Goal: Find specific page/section: Find specific page/section

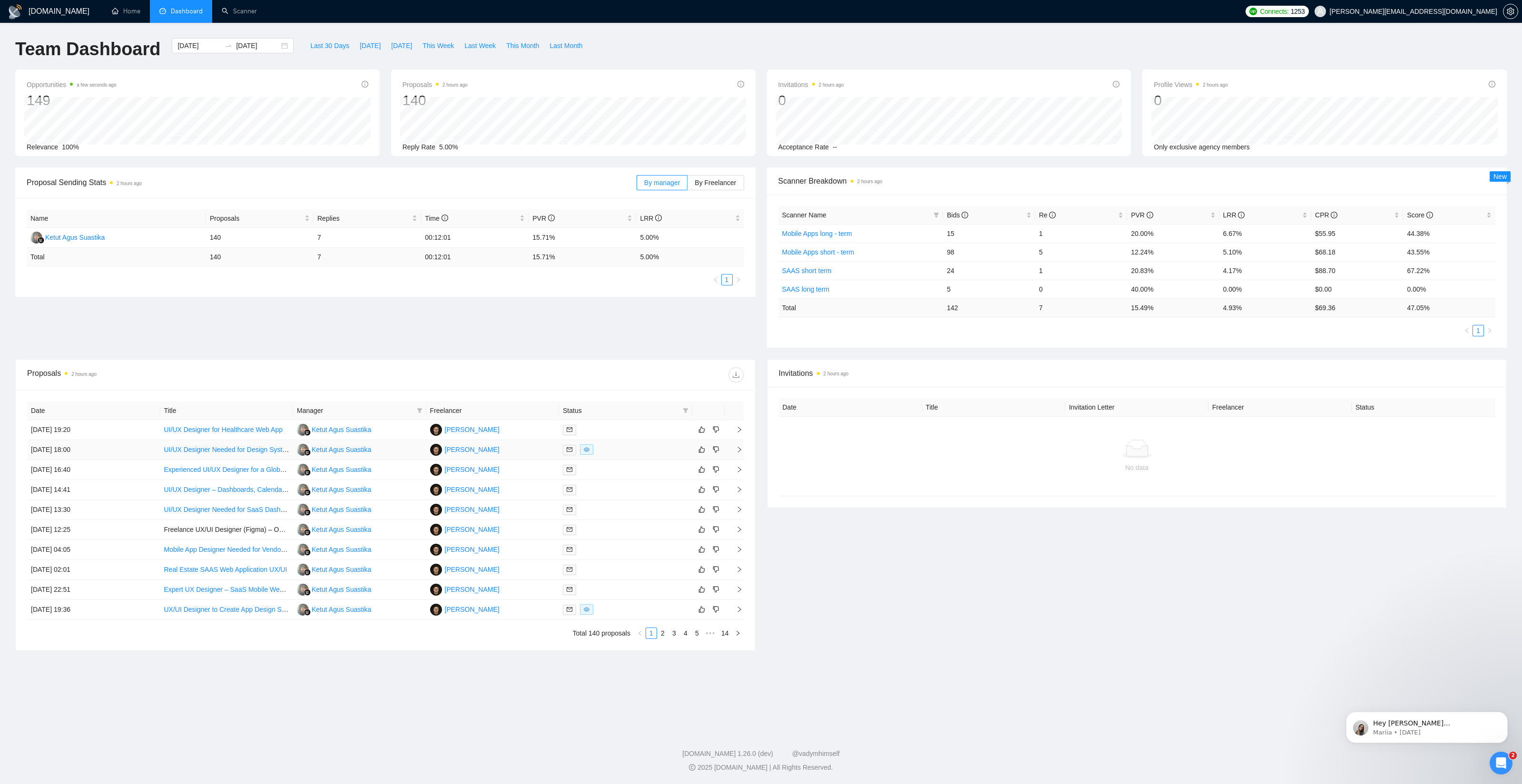
click at [140, 452] on td "[DATE] 18:00" at bounding box center [94, 450] width 133 height 20
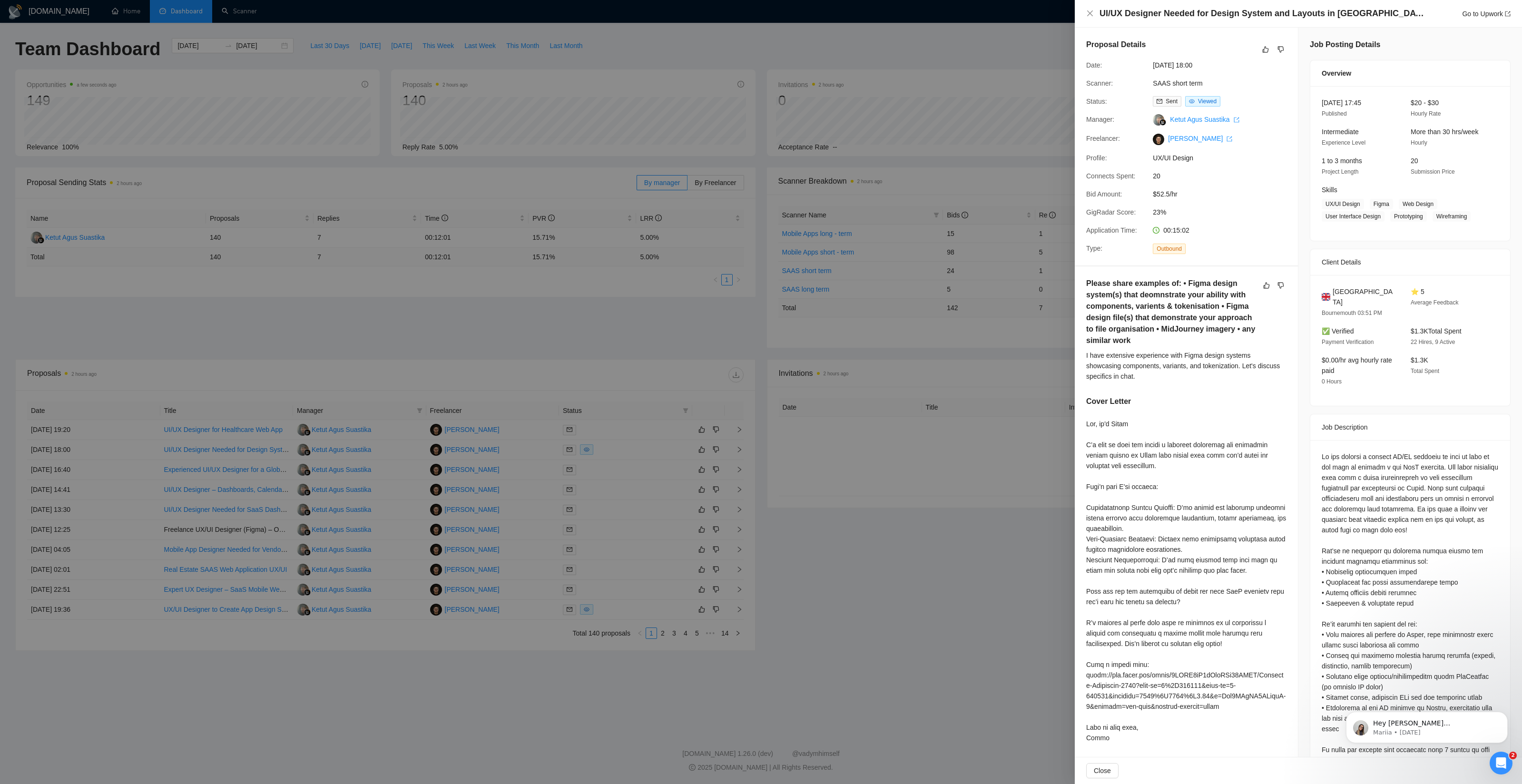
drag, startPoint x: 906, startPoint y: 595, endPoint x: 852, endPoint y: 625, distance: 61.8
click at [905, 595] on div at bounding box center [761, 392] width 1522 height 784
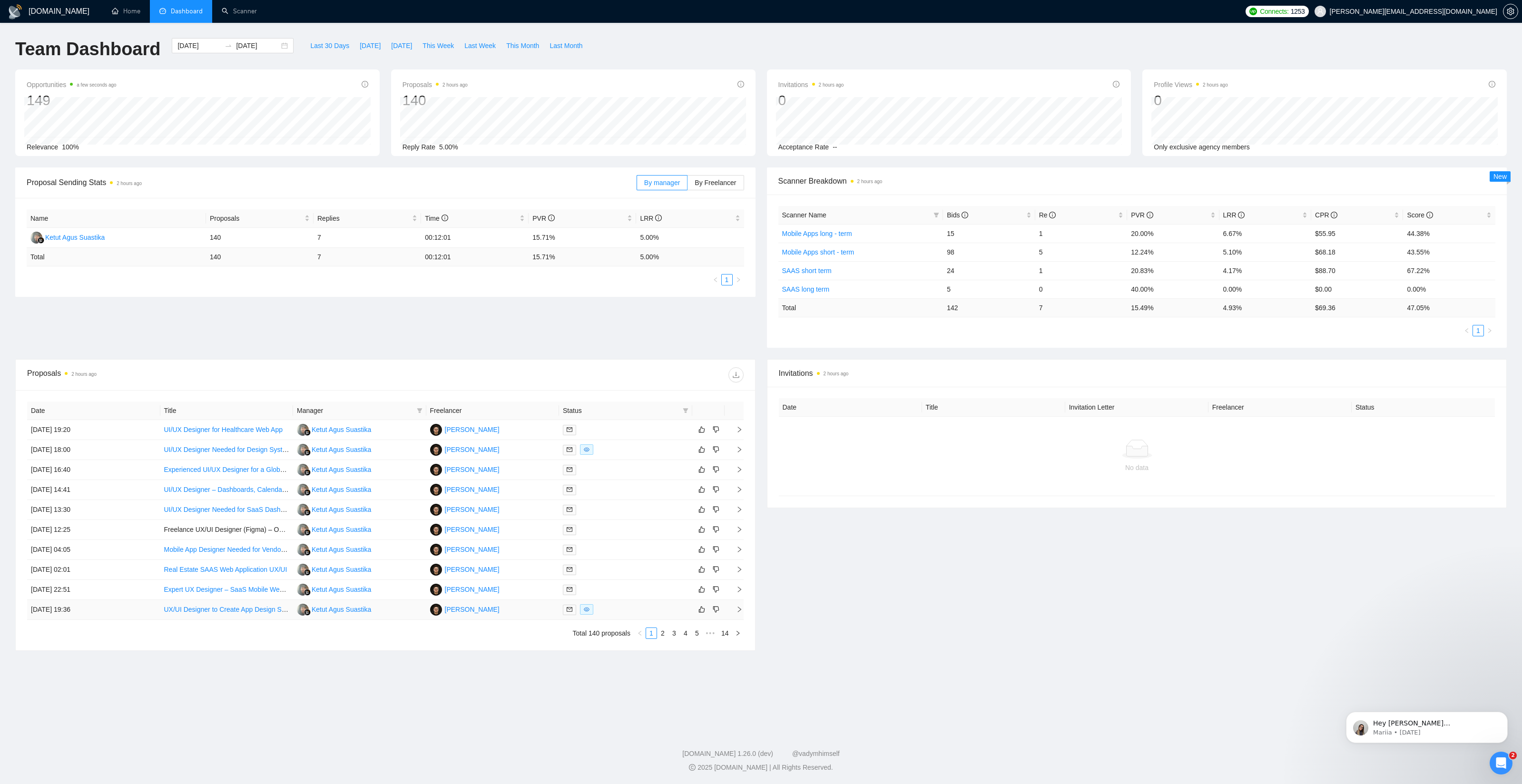
click at [628, 608] on div at bounding box center [625, 609] width 125 height 11
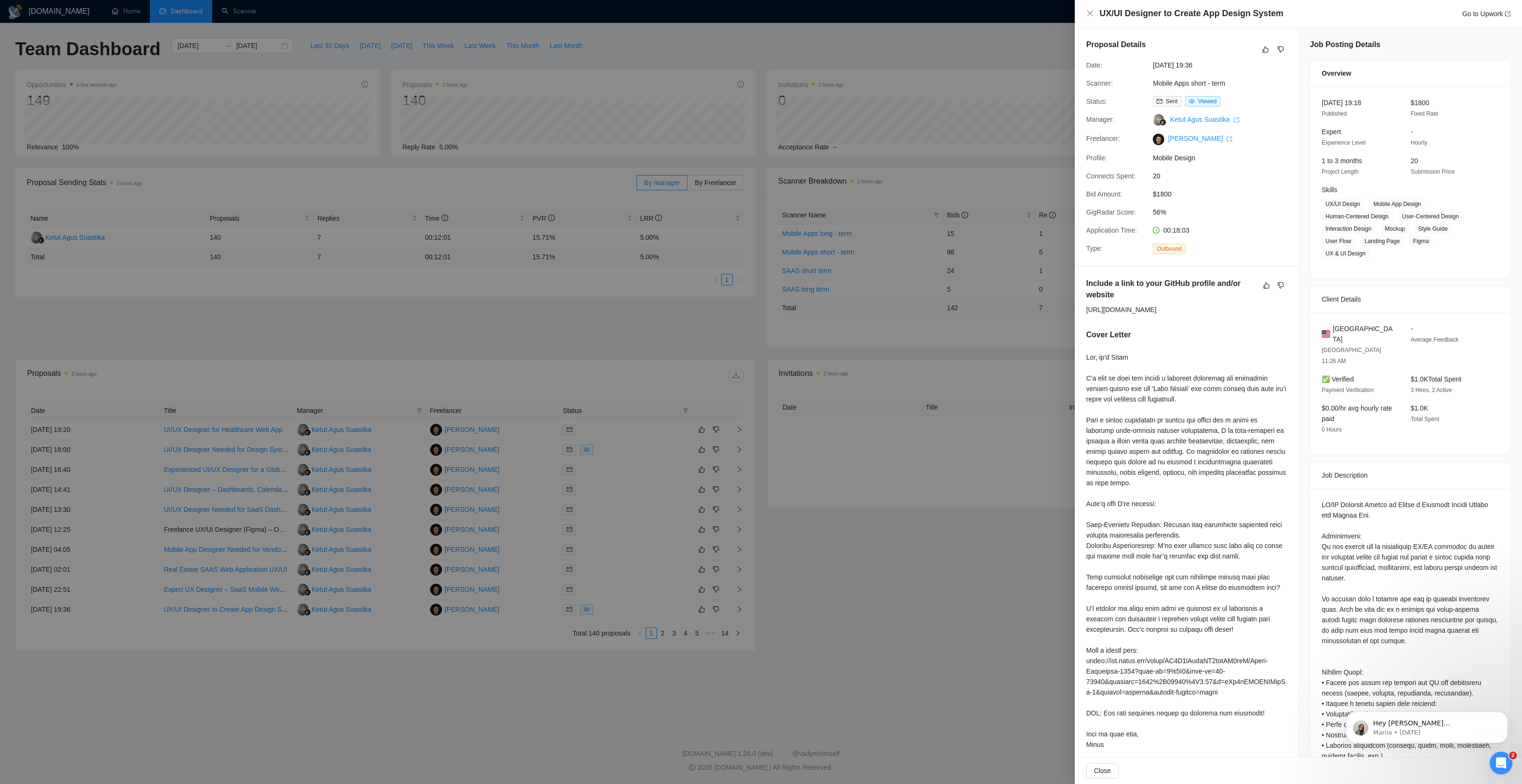
click at [847, 559] on div at bounding box center [761, 392] width 1522 height 784
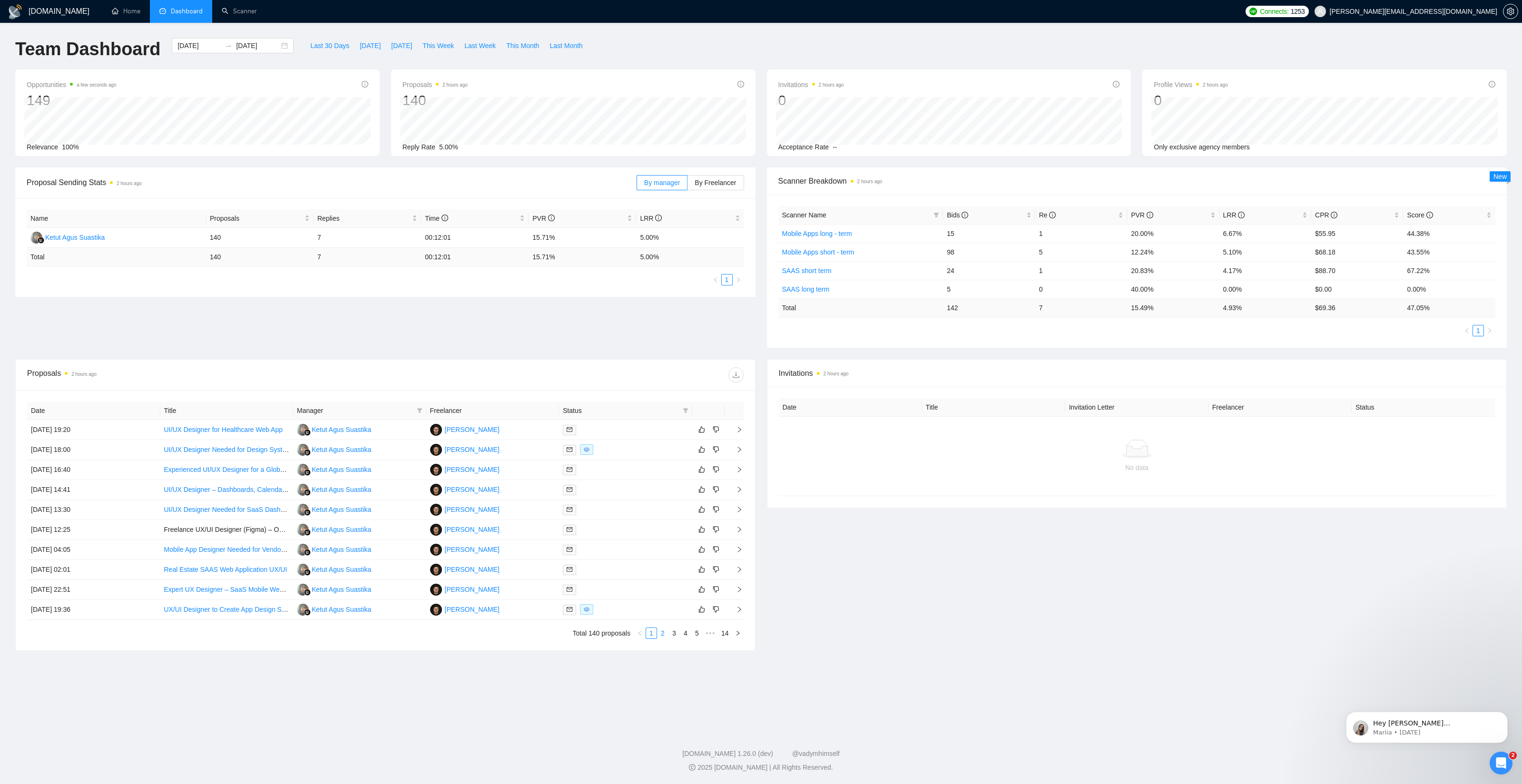
click at [660, 633] on link "2" at bounding box center [663, 633] width 10 height 10
click at [531, 452] on td "[PERSON_NAME]" at bounding box center [493, 450] width 133 height 20
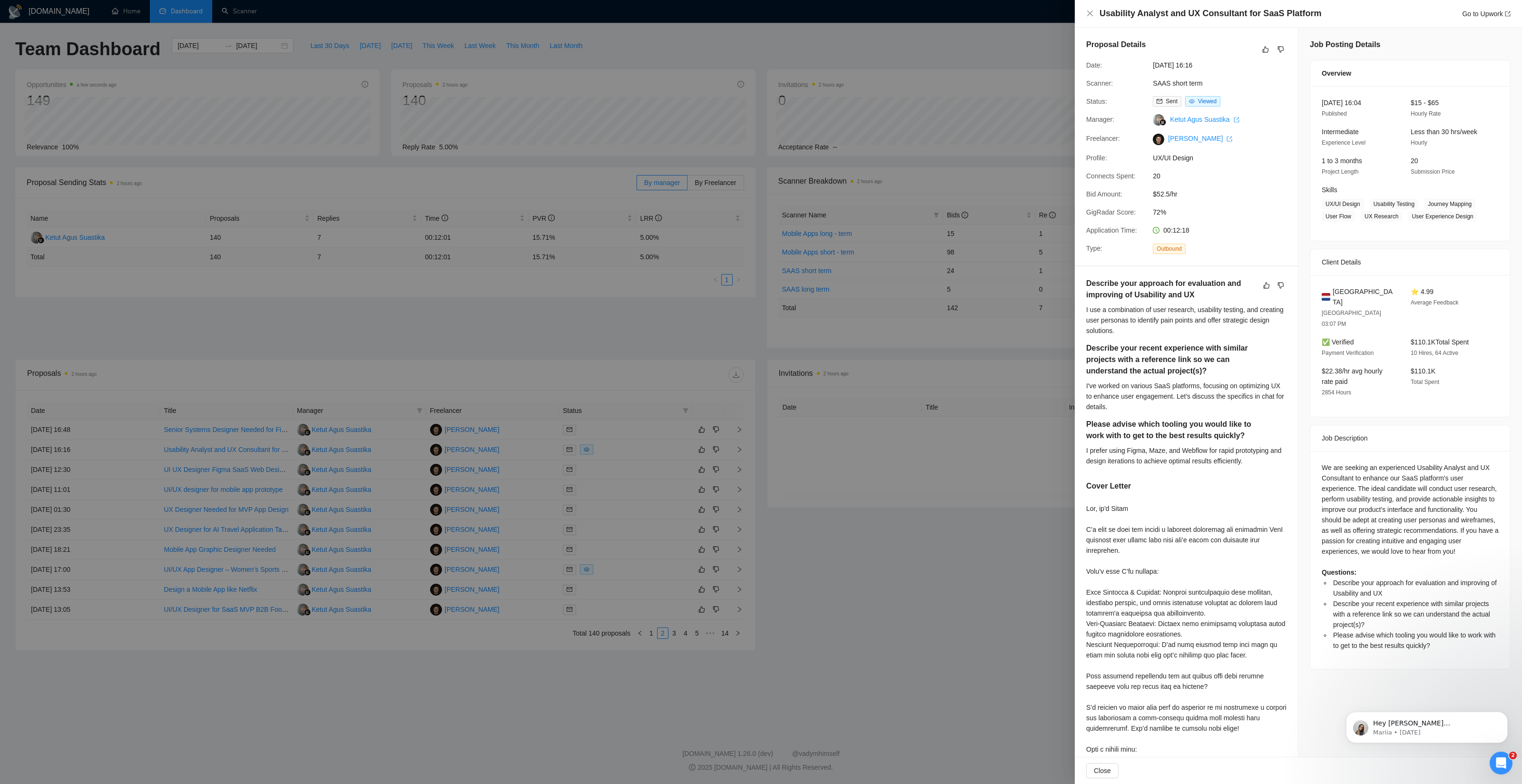
drag, startPoint x: 925, startPoint y: 548, endPoint x: 908, endPoint y: 547, distance: 17.0
click at [925, 548] on div at bounding box center [761, 392] width 1522 height 784
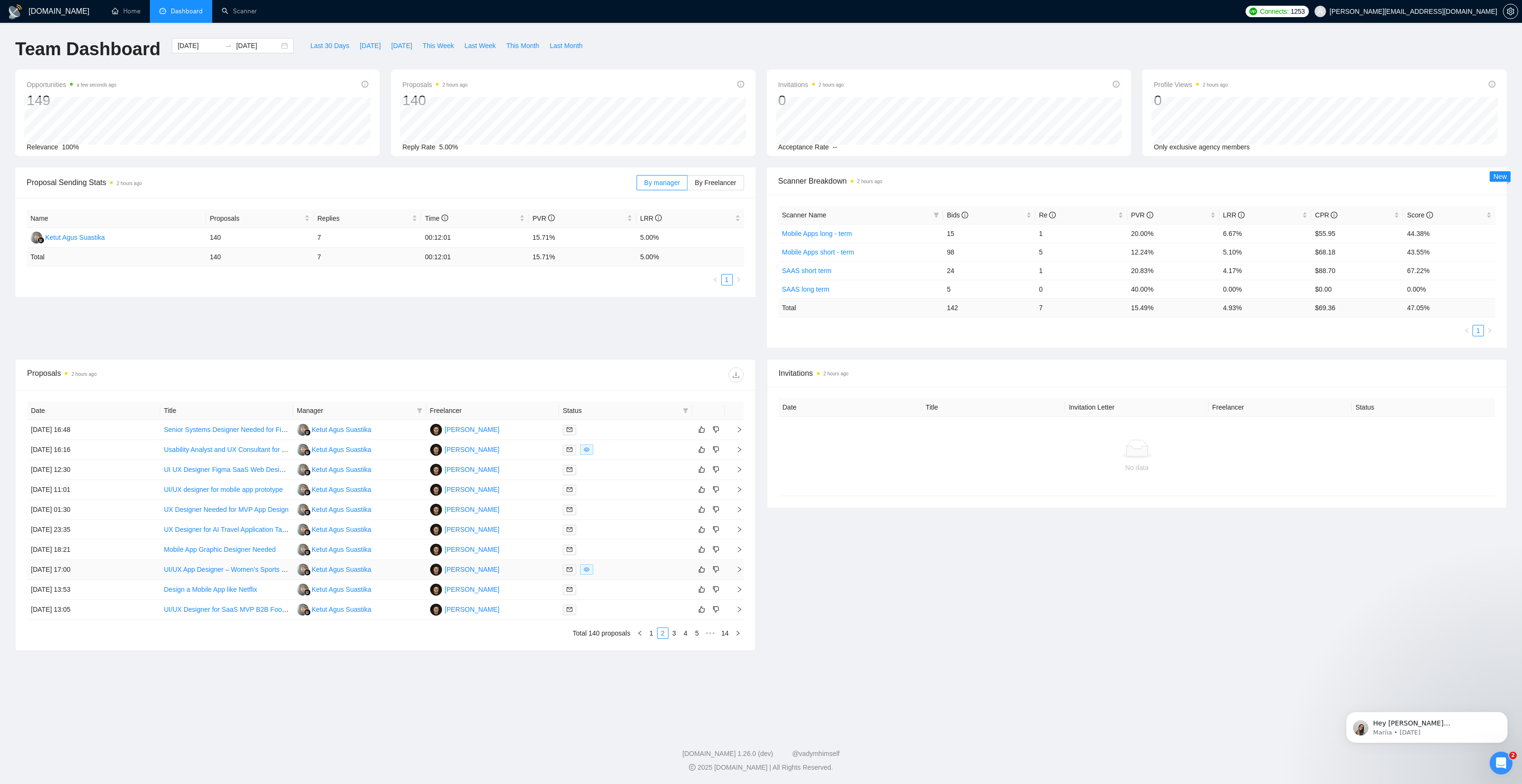
click at [551, 567] on td "[PERSON_NAME]" at bounding box center [493, 569] width 133 height 20
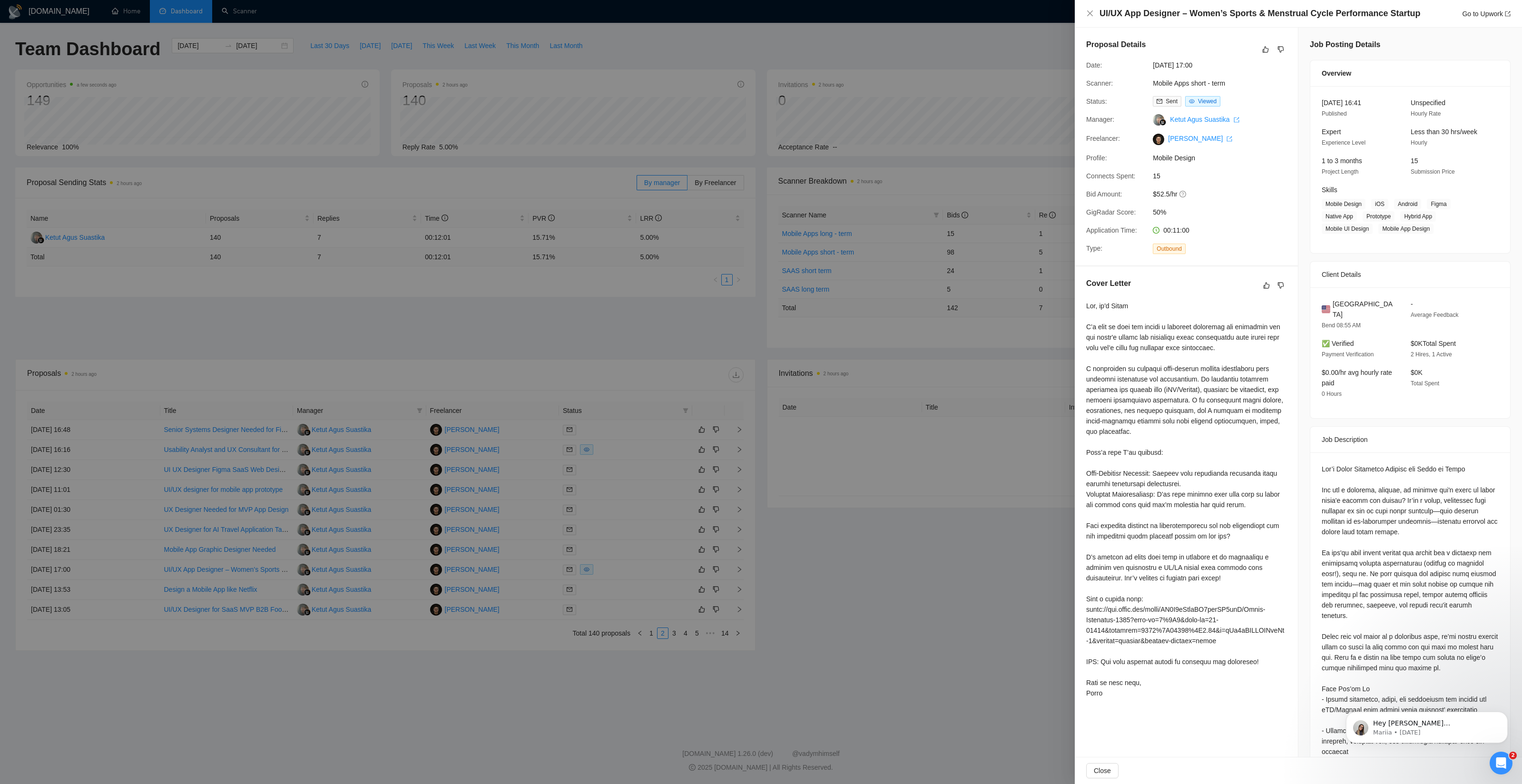
click at [863, 584] on div at bounding box center [761, 392] width 1522 height 784
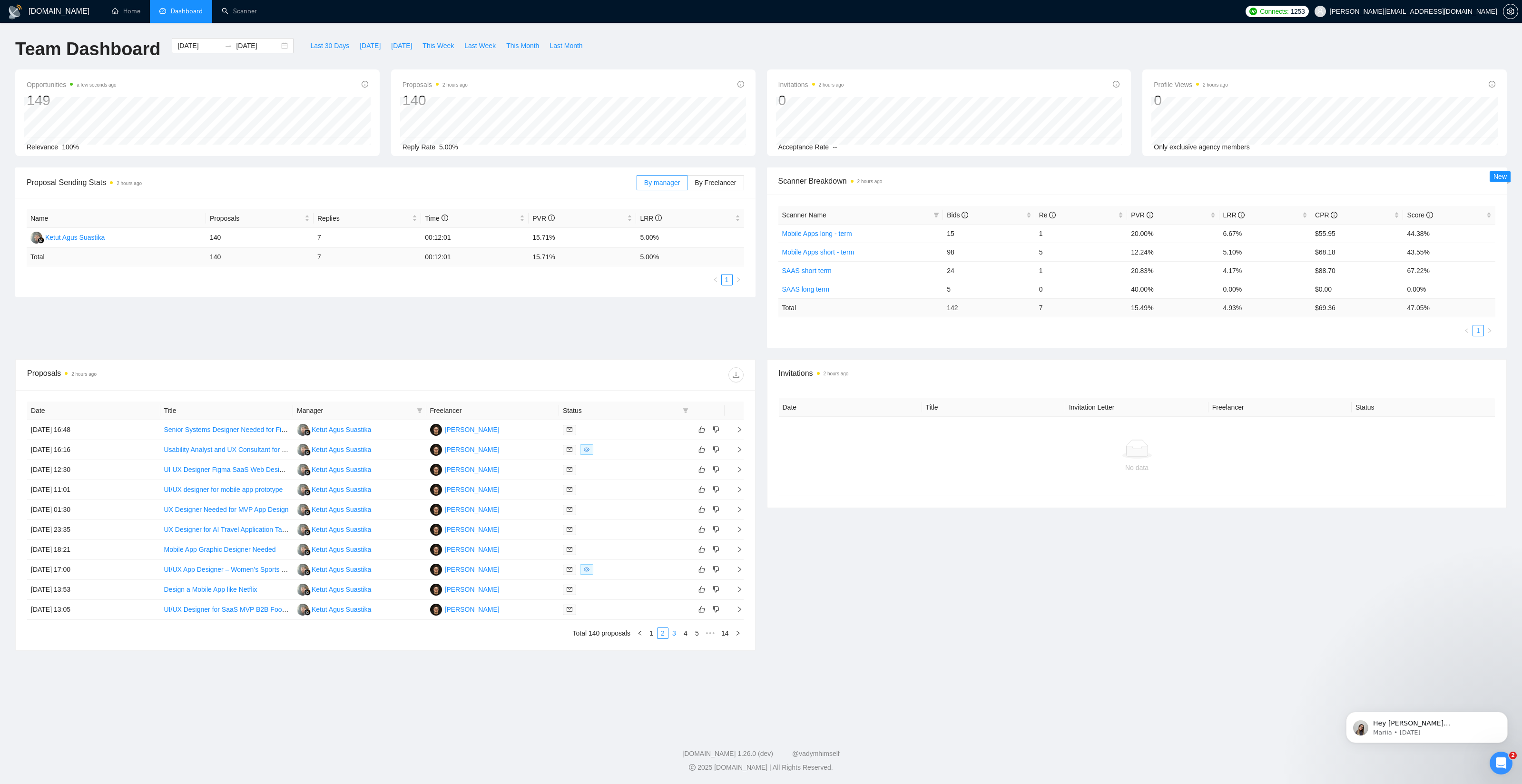
click at [672, 631] on link "3" at bounding box center [674, 633] width 10 height 10
click at [519, 452] on td "[PERSON_NAME]" at bounding box center [493, 450] width 133 height 20
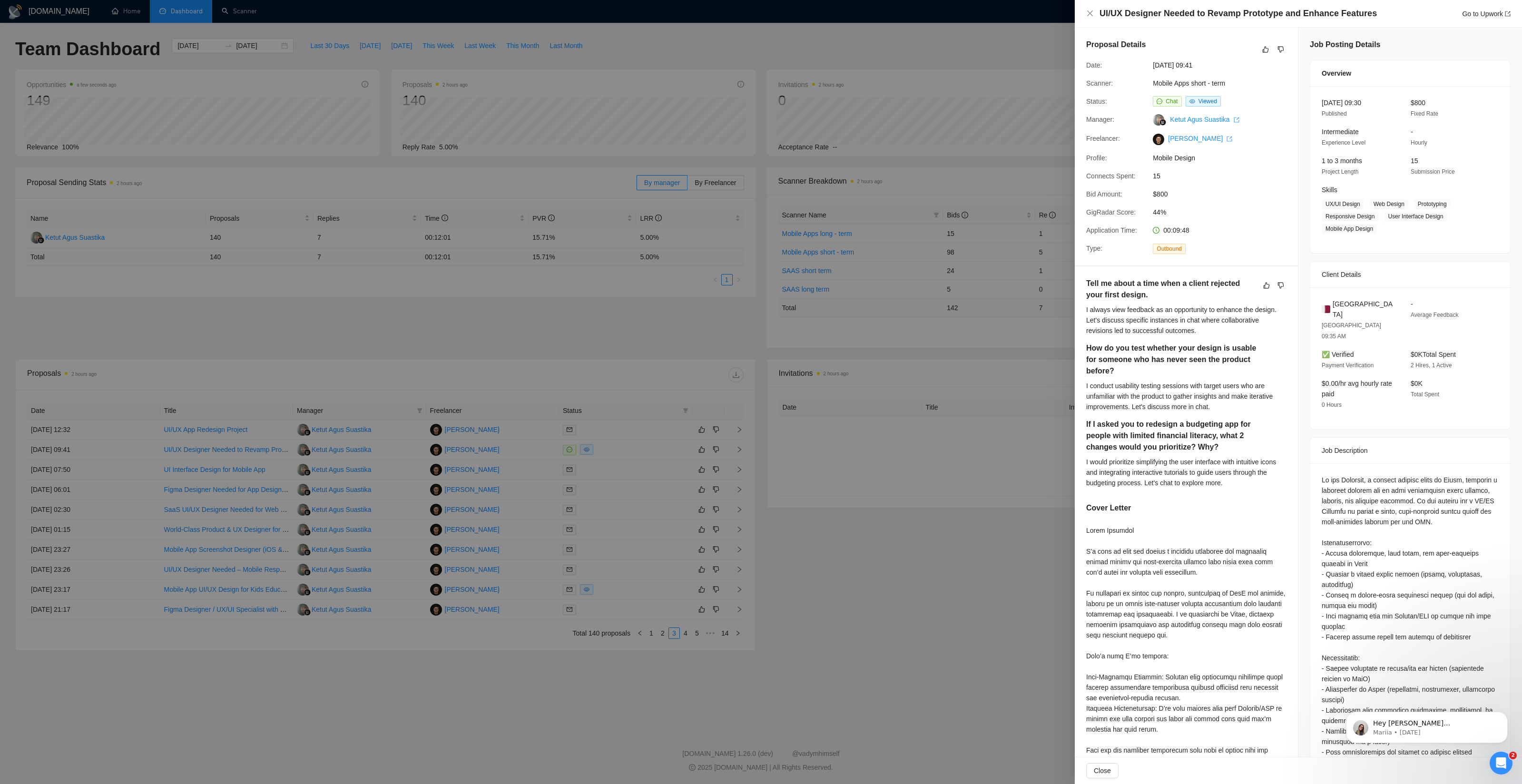
click at [913, 569] on div at bounding box center [761, 392] width 1522 height 784
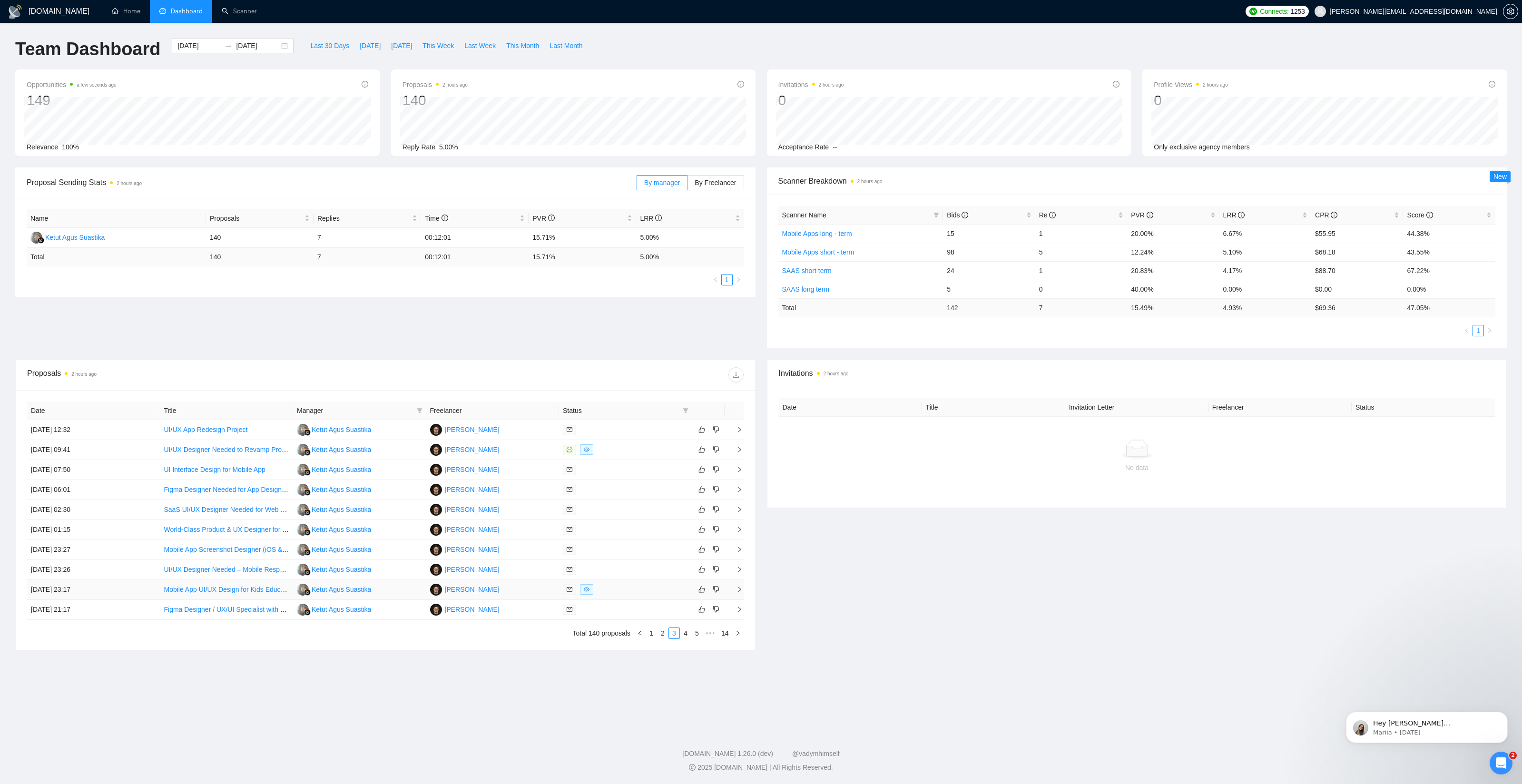
click at [512, 589] on td "[PERSON_NAME]" at bounding box center [493, 589] width 133 height 20
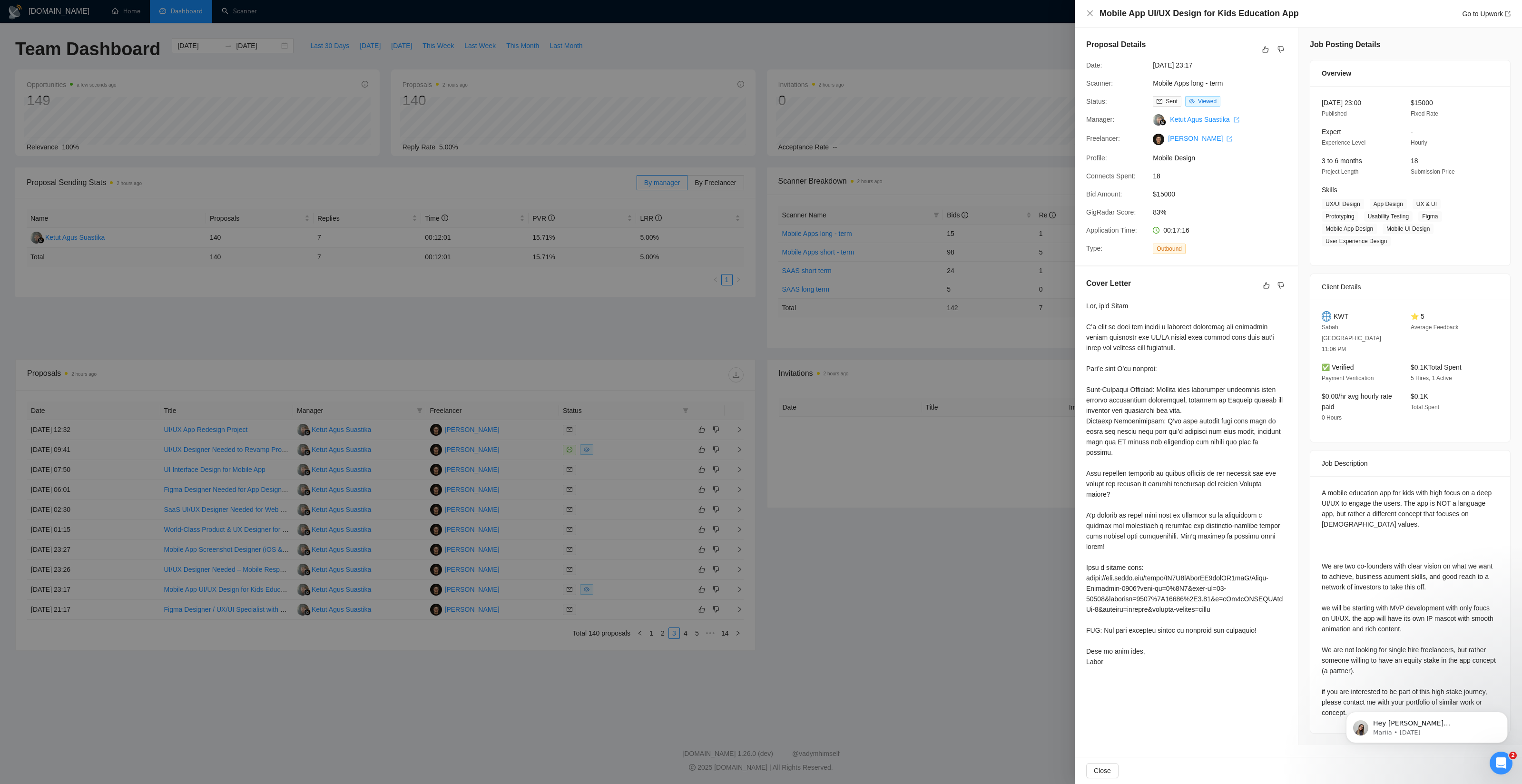
drag, startPoint x: 975, startPoint y: 619, endPoint x: 969, endPoint y: 619, distance: 6.0
click at [974, 619] on div at bounding box center [761, 392] width 1522 height 784
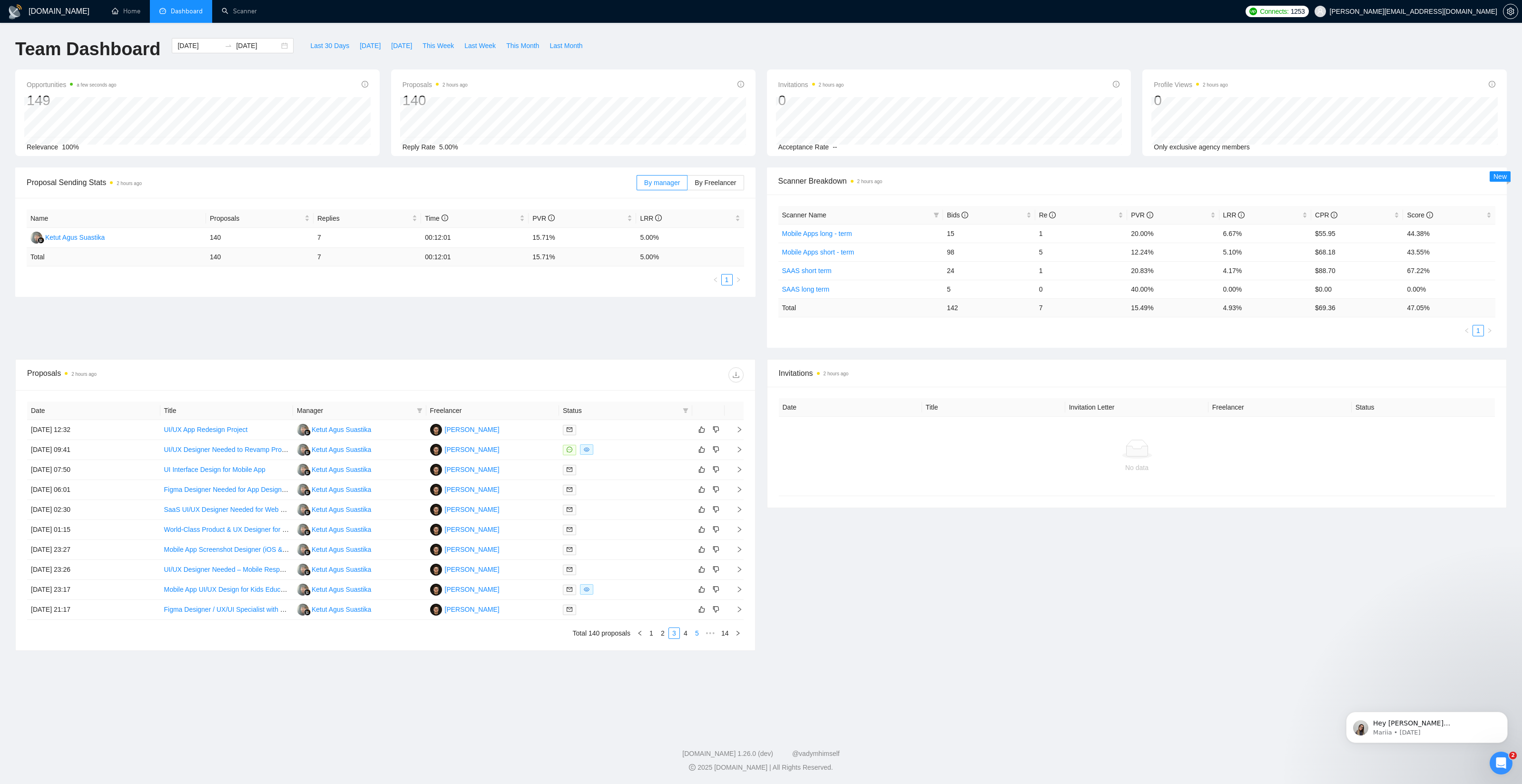
click at [683, 631] on link "4" at bounding box center [685, 633] width 10 height 10
click at [612, 578] on td at bounding box center [626, 569] width 133 height 20
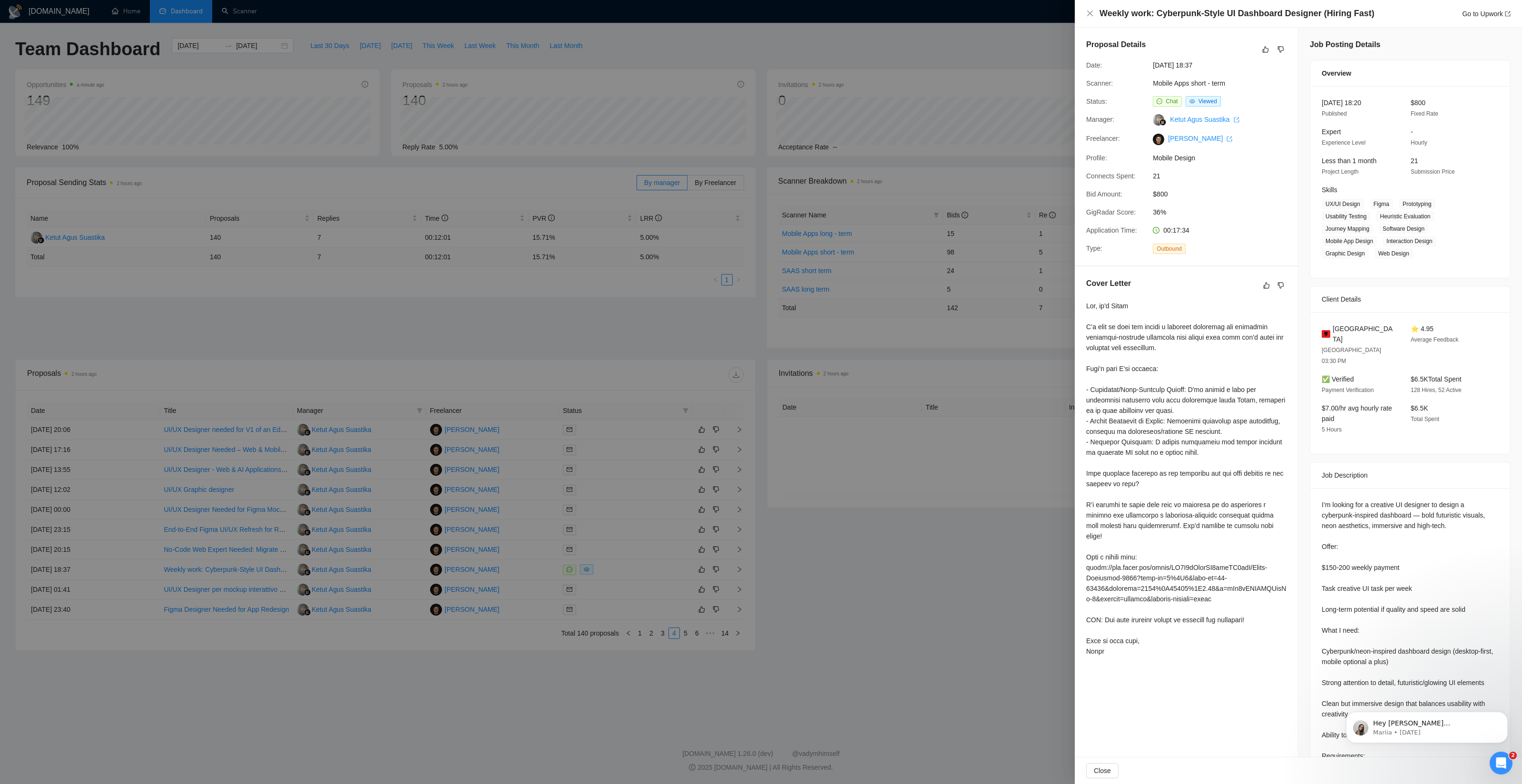
click at [938, 599] on div at bounding box center [761, 392] width 1522 height 784
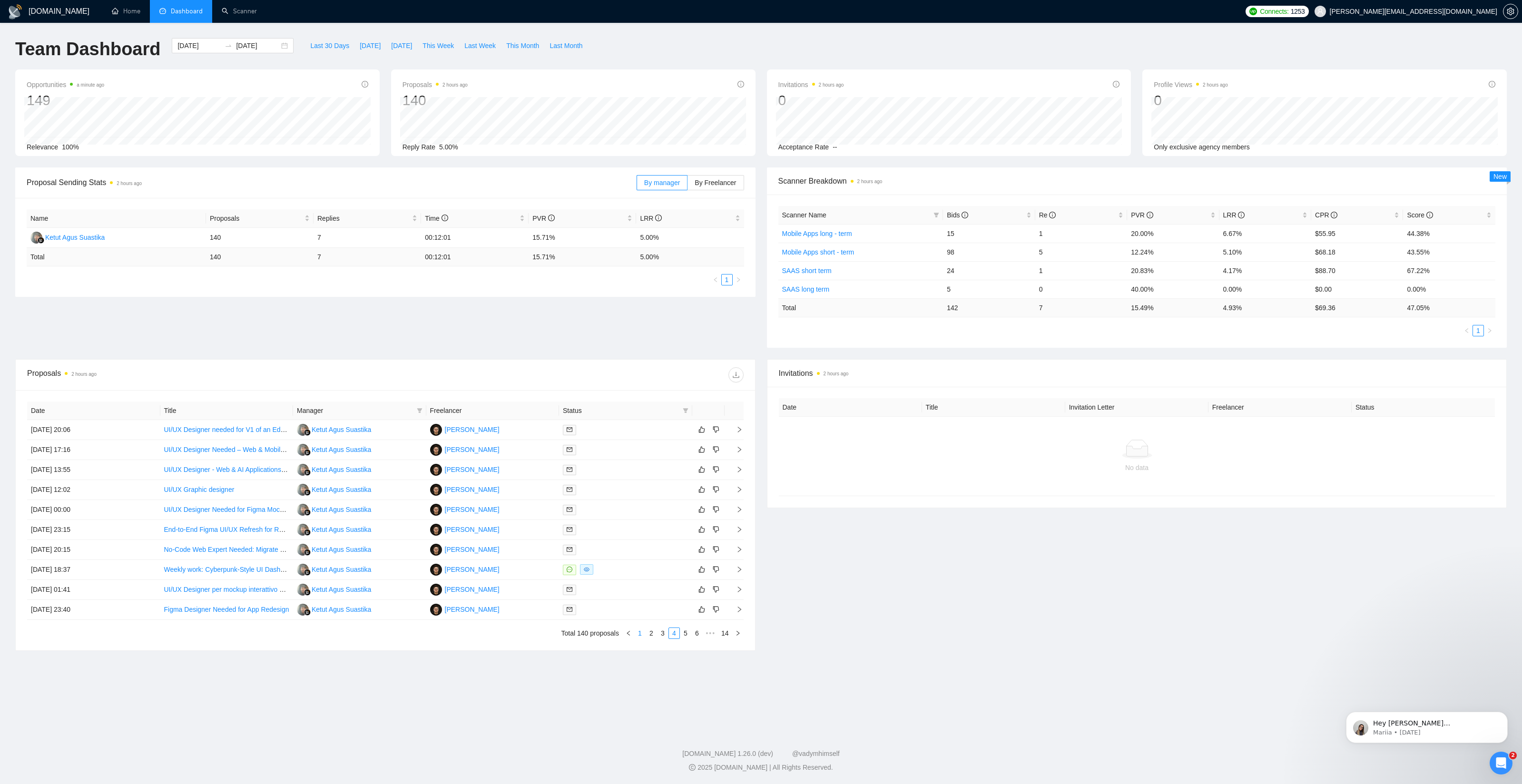
click at [640, 632] on link "1" at bounding box center [640, 633] width 10 height 10
